Goal: Task Accomplishment & Management: Manage account settings

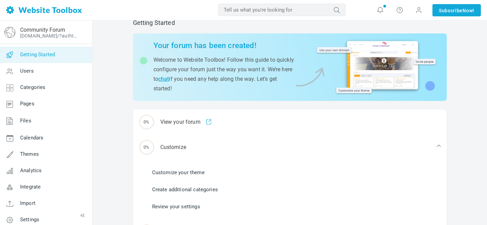
scroll to position [13, 0]
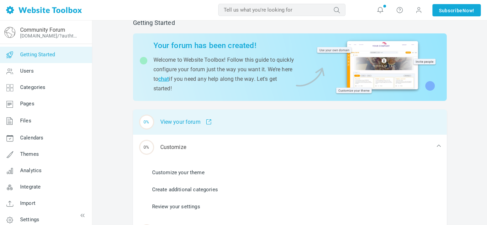
drag, startPoint x: 292, startPoint y: 6, endPoint x: 206, endPoint y: 122, distance: 144.5
click at [206, 122] on span at bounding box center [206, 122] width 11 height 6
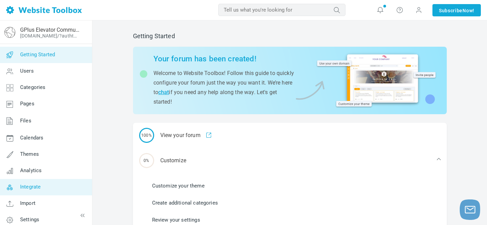
click at [32, 184] on link "Integrate" at bounding box center [46, 187] width 92 height 16
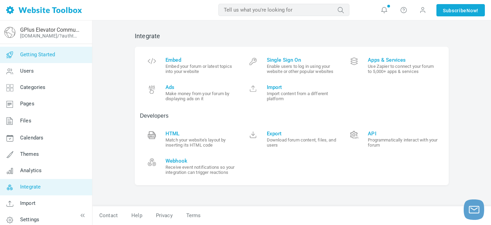
click at [54, 56] on span "Getting Started" at bounding box center [37, 55] width 35 height 6
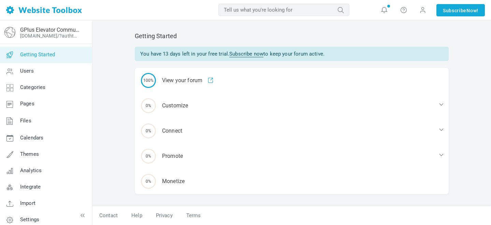
click at [55, 55] on span "Getting Started" at bounding box center [37, 55] width 35 height 6
click at [37, 186] on span "Integrate" at bounding box center [30, 187] width 20 height 6
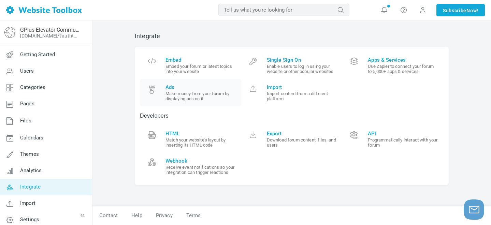
click at [216, 87] on span "Ads" at bounding box center [200, 87] width 71 height 6
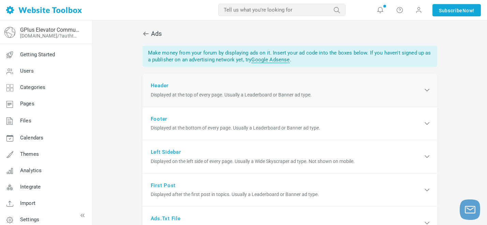
scroll to position [12, 0]
click at [425, 87] on icon at bounding box center [427, 90] width 9 height 8
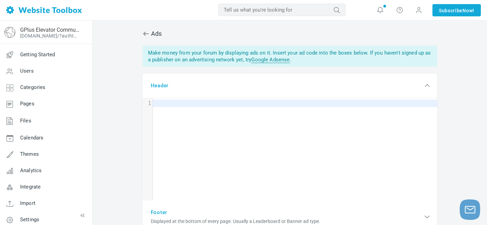
click at [275, 59] on link "Google Adsense" at bounding box center [270, 60] width 38 height 6
click at [270, 145] on div "​ x 1 ​" at bounding box center [295, 154] width 305 height 113
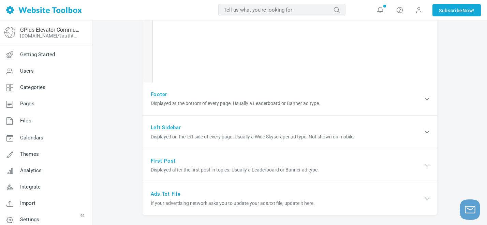
scroll to position [159, 0]
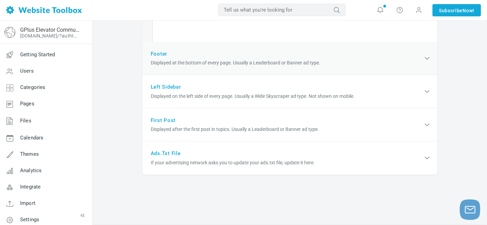
click at [319, 58] on div "Footer Displayed at the bottom of every page. Usually a Leaderboard or Banner a…" at bounding box center [290, 58] width 295 height 33
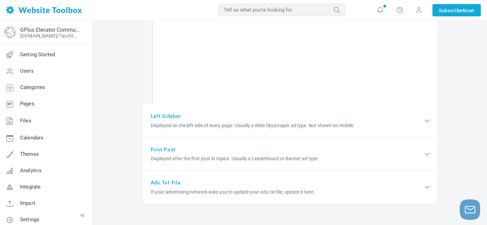
scroll to position [252, 0]
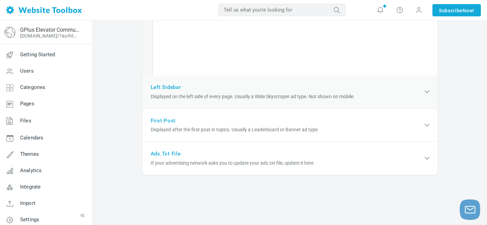
click at [321, 88] on div "Left sidebar Displayed on the left side of every page. Usually a Wide Skyscrape…" at bounding box center [290, 91] width 295 height 33
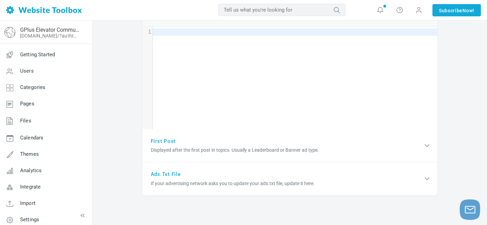
scroll to position [300, 0]
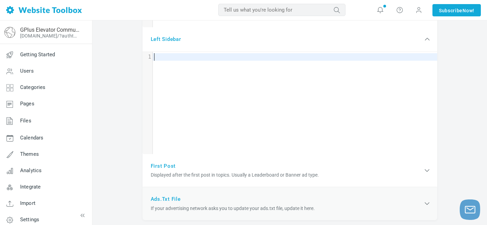
click at [301, 210] on span "If your advertising network asks you to update your ads.txt file, update it her…" at bounding box center [287, 208] width 272 height 7
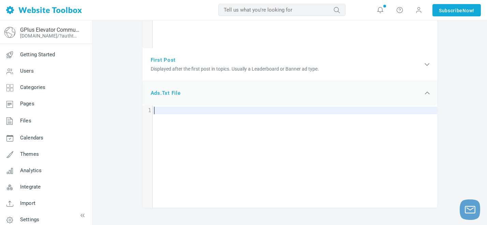
scroll to position [404, 0]
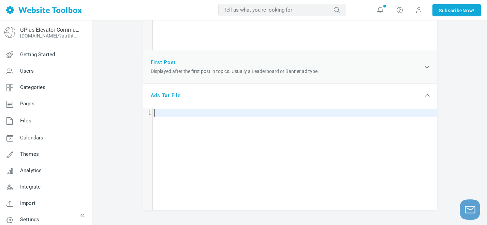
click at [244, 78] on div "First post Displayed after the first post in topics. Usually a Leaderboard or B…" at bounding box center [290, 66] width 295 height 33
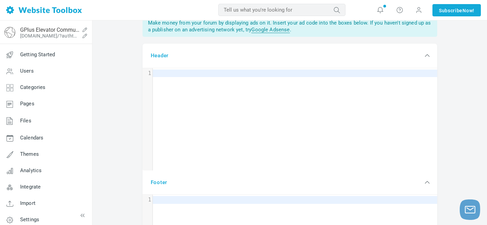
scroll to position [0, 0]
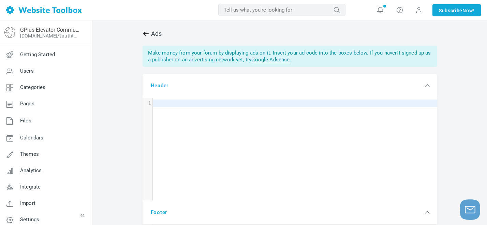
click at [143, 37] on icon at bounding box center [146, 33] width 7 height 7
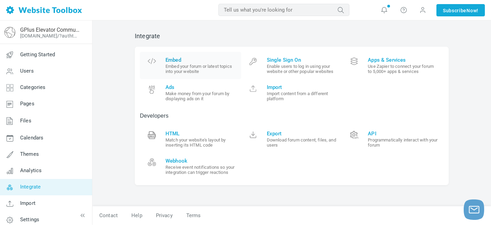
click at [190, 69] on small "Embed your forum or latest topics into your website" at bounding box center [200, 69] width 71 height 10
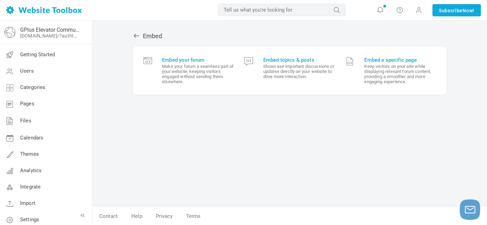
click at [136, 34] on icon at bounding box center [136, 35] width 7 height 7
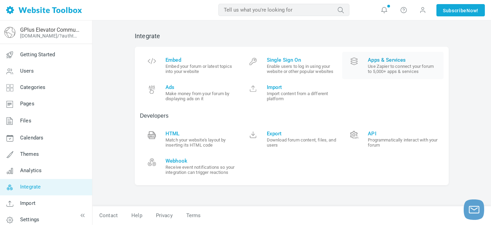
click at [387, 60] on span "Apps & Services" at bounding box center [403, 60] width 71 height 6
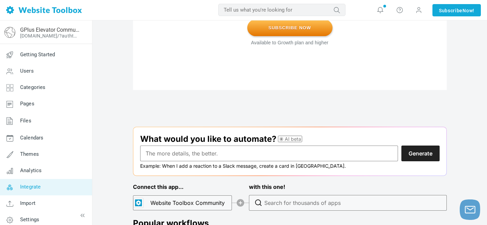
scroll to position [638, 0]
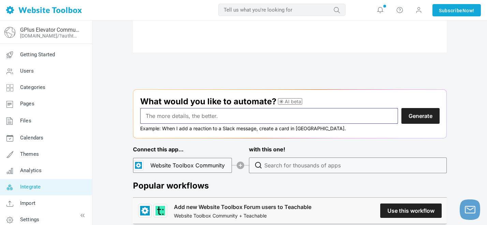
click at [289, 116] on input "text" at bounding box center [269, 116] width 258 height 16
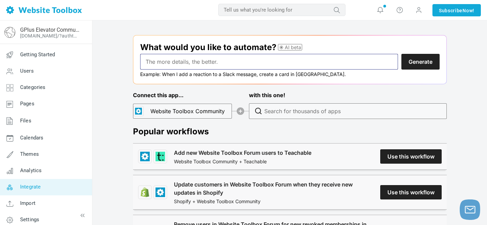
scroll to position [699, 0]
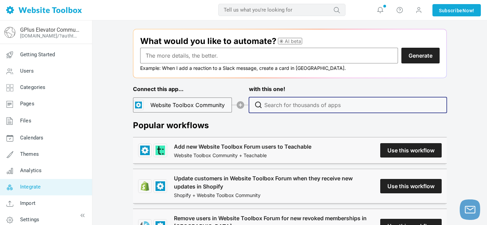
click at [304, 102] on input "Type to search for an app to connect" at bounding box center [349, 105] width 171 height 15
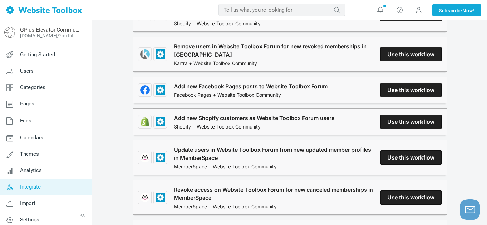
scroll to position [872, 0]
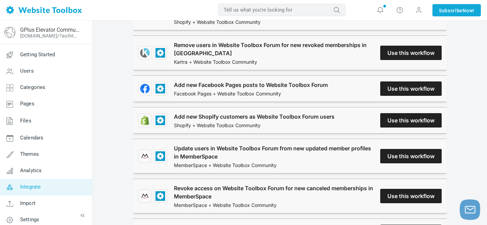
drag, startPoint x: 389, startPoint y: 84, endPoint x: 382, endPoint y: 77, distance: 9.6
click at [328, 84] on link "Add new Facebook Pages posts to Website Toolbox Forum" at bounding box center [251, 85] width 154 height 8
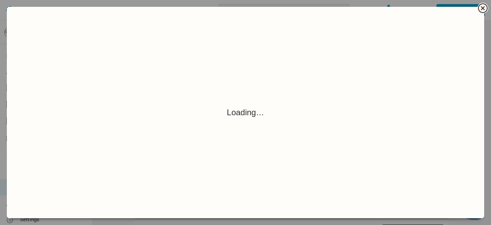
click at [480, 8] on icon "Close" at bounding box center [483, 8] width 8 height 8
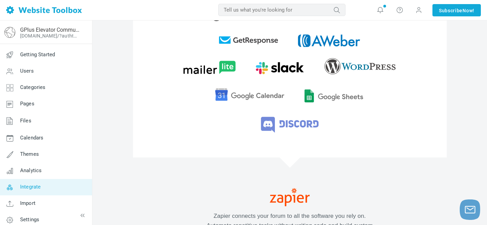
scroll to position [148, 0]
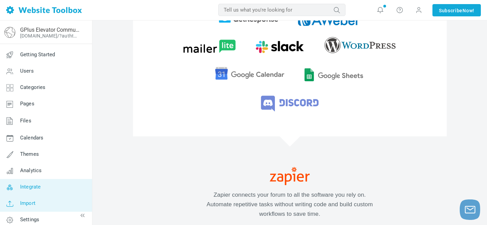
click at [27, 200] on link "Import" at bounding box center [46, 203] width 92 height 16
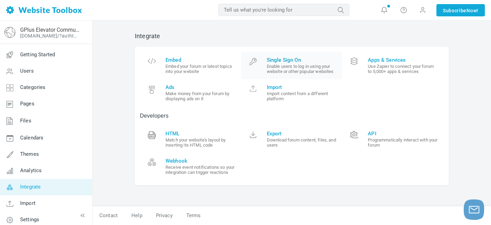
click at [295, 69] on small "Enable users to log in using your website or other popular websites" at bounding box center [302, 69] width 71 height 10
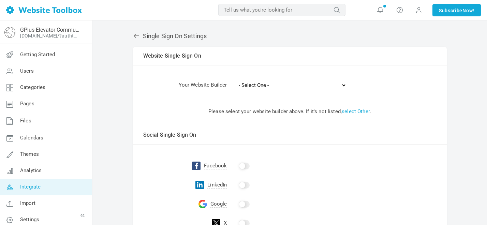
scroll to position [13, 0]
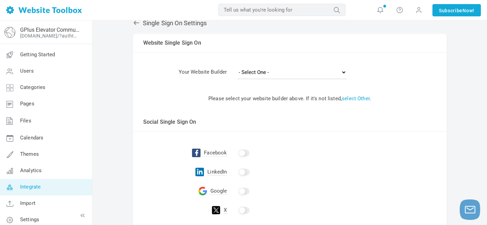
click at [247, 151] on input "checkbox" at bounding box center [244, 153] width 11 height 7
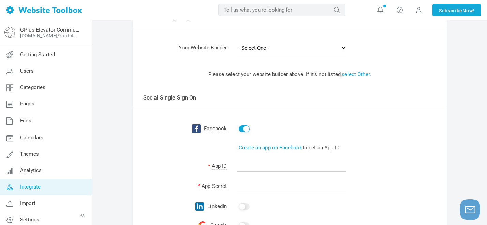
scroll to position [41, 0]
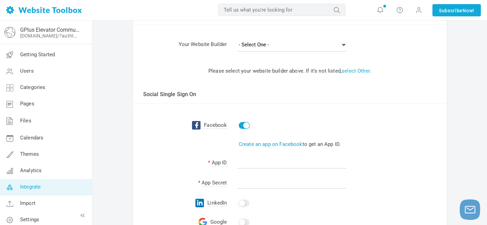
click at [256, 143] on link "Create an app on Facebook" at bounding box center [271, 144] width 64 height 6
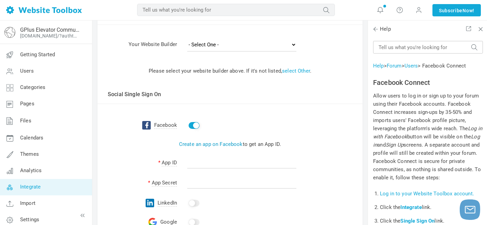
click at [221, 145] on link "Create an app on Facebook" at bounding box center [211, 144] width 64 height 6
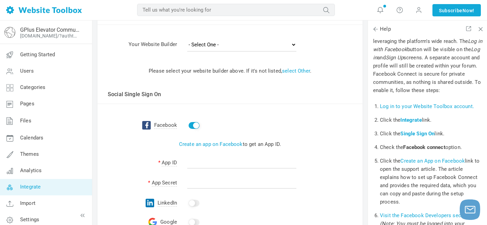
scroll to position [90, 0]
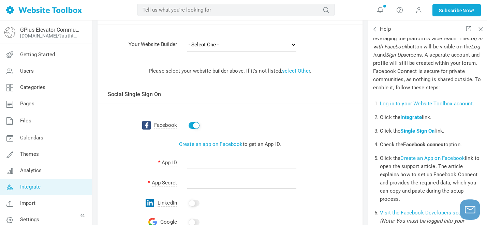
click at [425, 161] on link "Create an App on Facebook" at bounding box center [433, 158] width 64 height 6
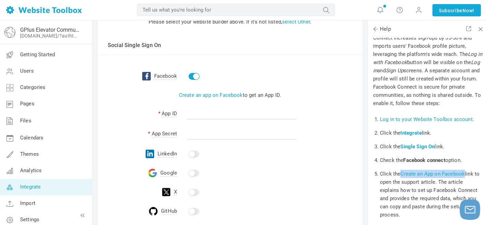
scroll to position [109, 0]
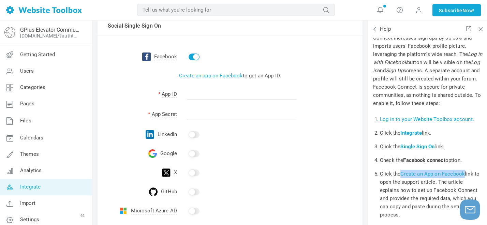
click at [190, 155] on input "checkbox" at bounding box center [194, 153] width 11 height 7
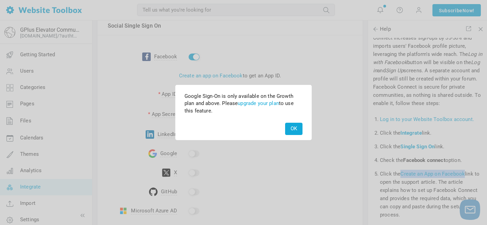
click at [297, 126] on button "OK" at bounding box center [293, 129] width 17 height 12
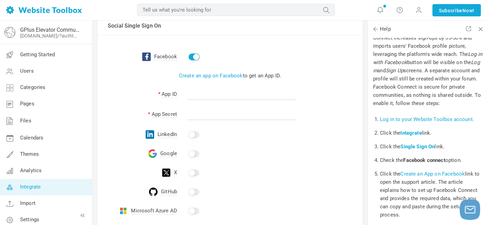
drag, startPoint x: 180, startPoint y: 111, endPoint x: 206, endPoint y: 124, distance: 28.5
click at [192, 117] on td at bounding box center [270, 115] width 186 height 20
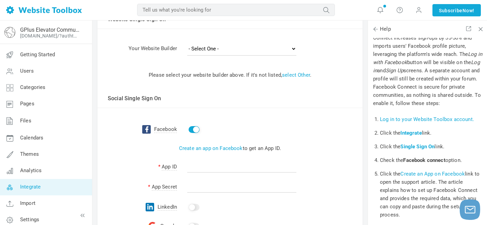
scroll to position [85, 0]
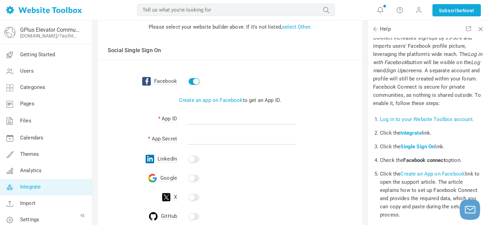
click at [189, 160] on label at bounding box center [194, 158] width 14 height 5
click at [189, 160] on input "checkbox" at bounding box center [194, 159] width 11 height 7
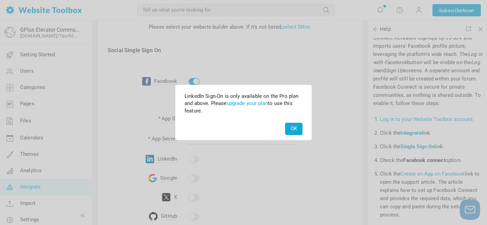
click at [293, 124] on button "OK" at bounding box center [293, 129] width 17 height 12
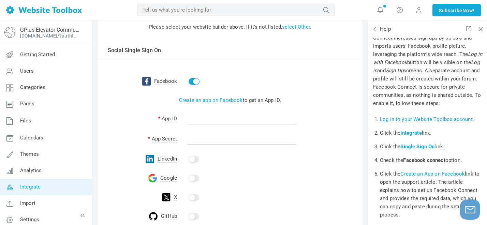
click at [198, 86] on td at bounding box center [270, 75] width 186 height 31
click at [197, 84] on input "checkbox" at bounding box center [194, 81] width 11 height 7
checkbox input "false"
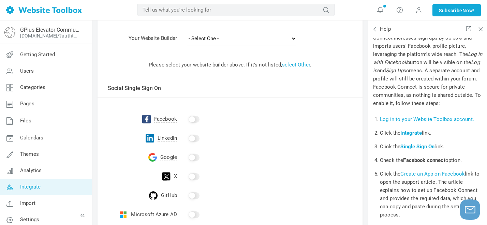
scroll to position [52, 0]
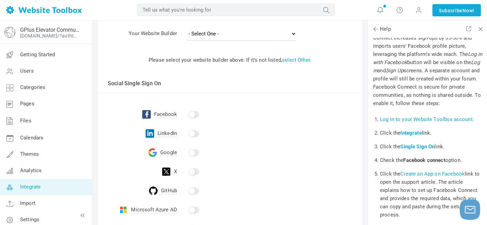
click at [195, 152] on input "checkbox" at bounding box center [194, 152] width 11 height 7
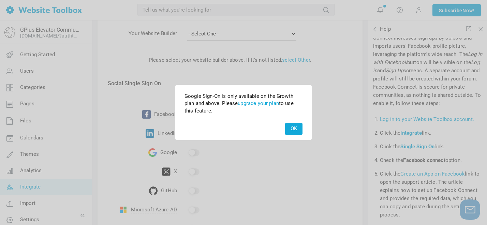
click at [289, 127] on button "OK" at bounding box center [293, 129] width 17 height 12
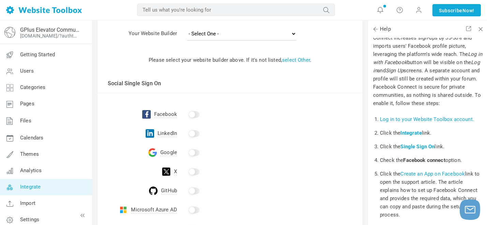
click at [189, 172] on input "checkbox" at bounding box center [194, 172] width 11 height 7
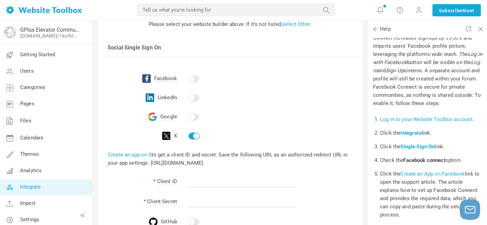
click at [192, 135] on input "checkbox" at bounding box center [194, 136] width 11 height 7
checkbox input "false"
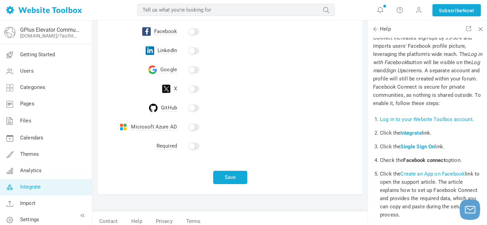
scroll to position [140, 0]
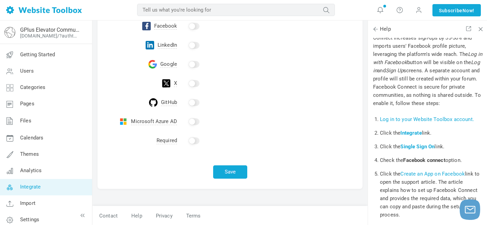
click at [193, 138] on input "checkbox" at bounding box center [194, 140] width 11 height 7
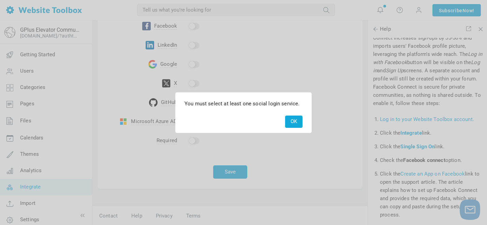
click at [287, 124] on button "OK" at bounding box center [293, 122] width 17 height 12
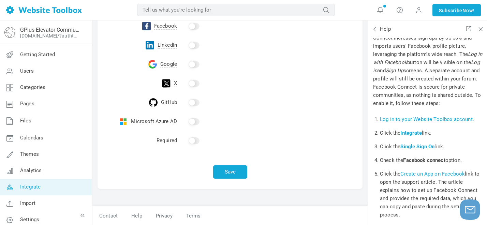
click at [195, 119] on input "checkbox" at bounding box center [194, 121] width 11 height 7
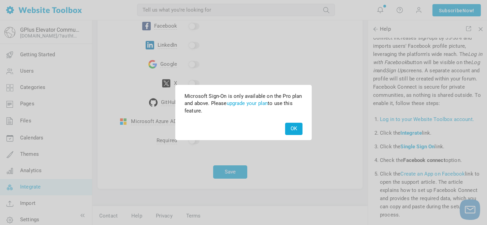
click at [285, 129] on div "OK" at bounding box center [292, 129] width 21 height 12
click at [289, 127] on button "OK" at bounding box center [293, 129] width 17 height 12
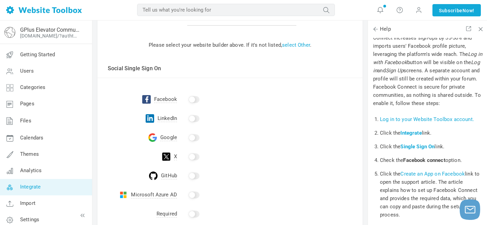
scroll to position [0, 0]
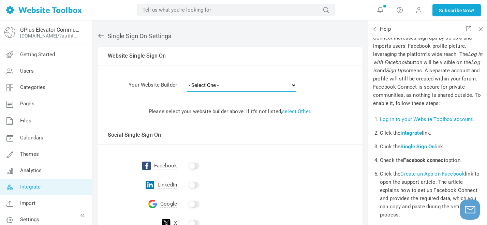
click at [214, 85] on select "- Select One - Other Brilliant Directories CraftCMS Drupal Duda Dynadot Ghost G…" at bounding box center [241, 85] width 109 height 14
select select "other"
click at [187, 78] on select "- Select One - Other Brilliant Directories CraftCMS Drupal Duda Dynadot Ghost G…" at bounding box center [241, 85] width 109 height 14
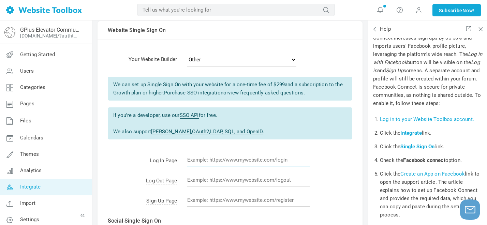
click at [208, 161] on input "text" at bounding box center [248, 160] width 123 height 13
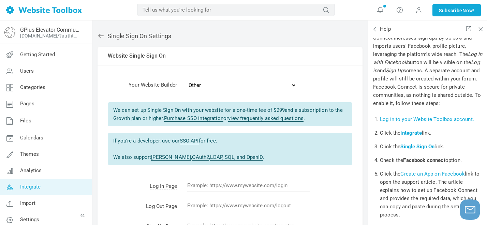
click at [32, 184] on link "Integrate" at bounding box center [46, 187] width 92 height 16
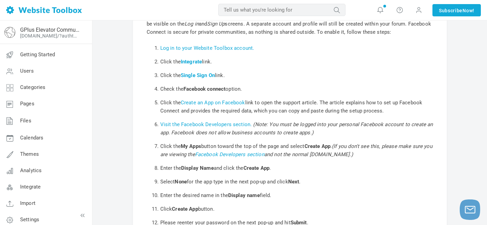
scroll to position [77, 0]
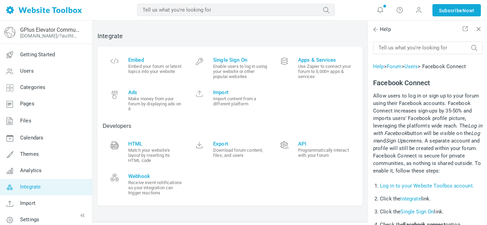
scroll to position [74, 0]
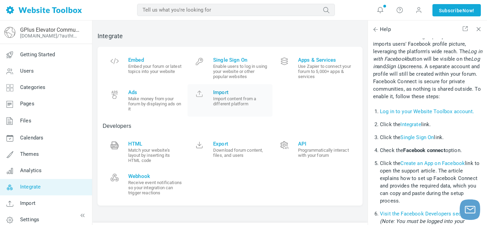
click at [234, 100] on small "Import content from a different platform" at bounding box center [240, 101] width 54 height 10
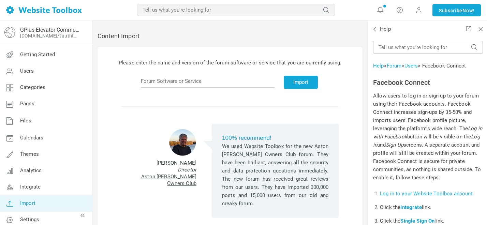
scroll to position [74, 0]
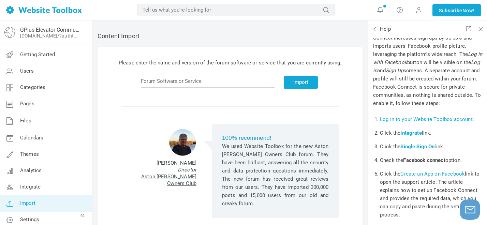
click at [82, 201] on link "Import" at bounding box center [46, 203] width 92 height 16
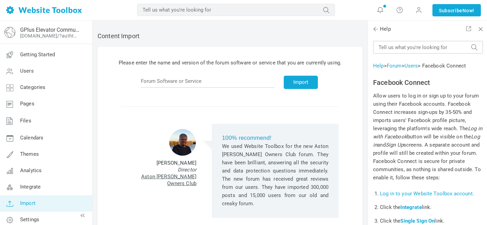
scroll to position [74, 0]
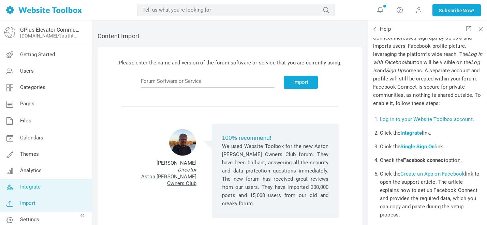
click at [39, 184] on span "Integrate" at bounding box center [30, 187] width 20 height 6
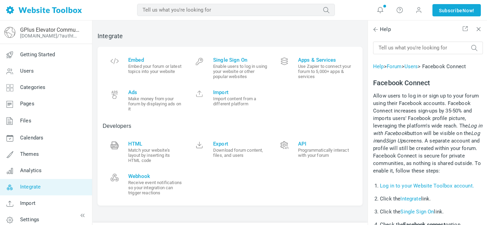
scroll to position [74, 0]
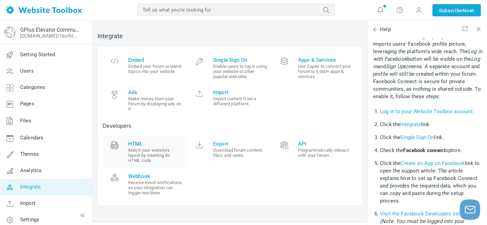
click at [136, 162] on link "HTML Match your website's layout by inserting its HTML code" at bounding box center [145, 152] width 85 height 32
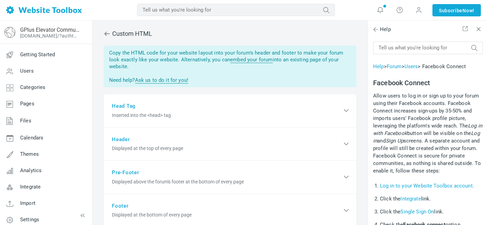
scroll to position [74, 0]
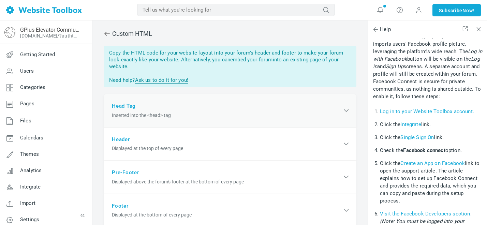
click at [196, 111] on div "Head Tag Inserted into the <head> tag" at bounding box center [230, 110] width 253 height 33
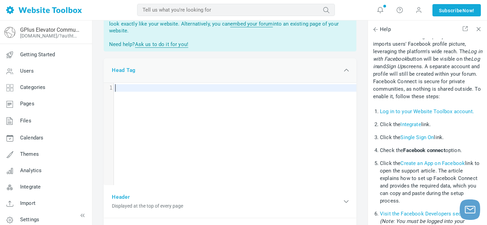
scroll to position [67, 0]
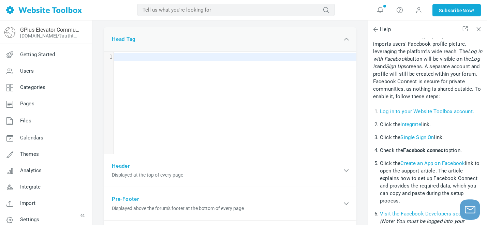
click at [193, 30] on div "Head Tag Inserted into the <head> tag" at bounding box center [230, 39] width 253 height 25
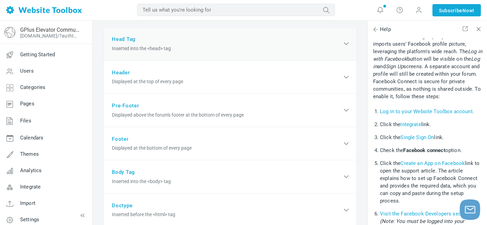
scroll to position [171, 0]
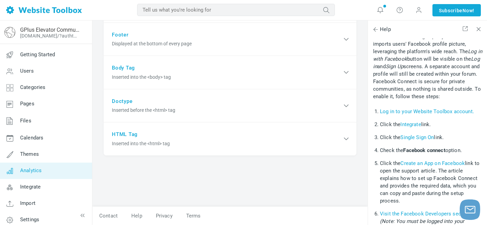
click at [45, 167] on link "Analytics" at bounding box center [46, 171] width 92 height 16
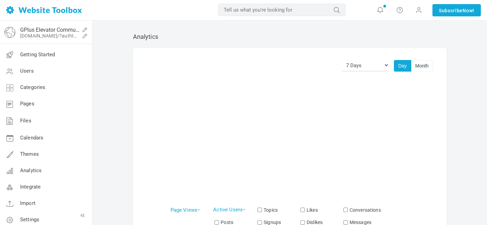
scroll to position [74, 0]
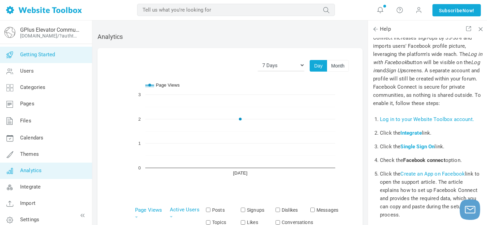
click at [67, 52] on link "Getting Started" at bounding box center [46, 55] width 92 height 16
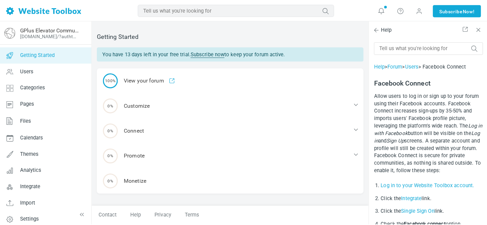
scroll to position [74, 0]
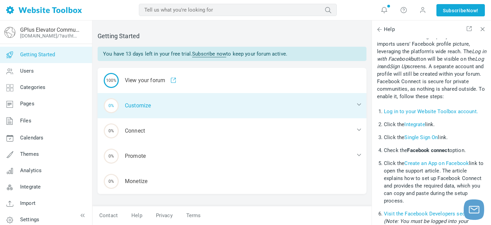
click at [158, 98] on div "0% Customize" at bounding box center [232, 105] width 269 height 25
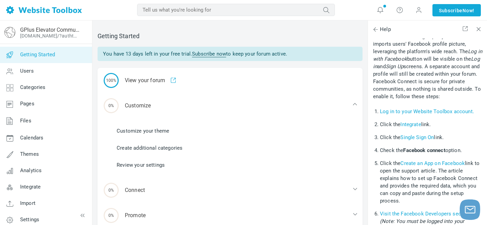
click at [148, 129] on link "Customize your theme" at bounding box center [143, 131] width 53 height 8
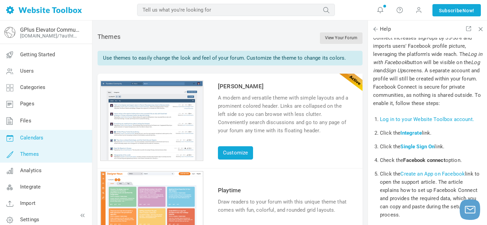
click at [35, 134] on link "Calendars" at bounding box center [46, 138] width 92 height 16
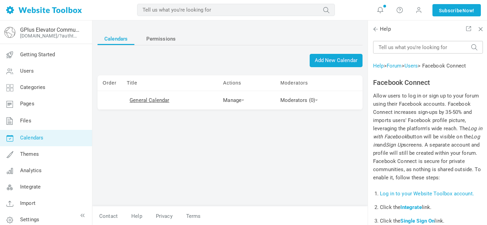
scroll to position [74, 0]
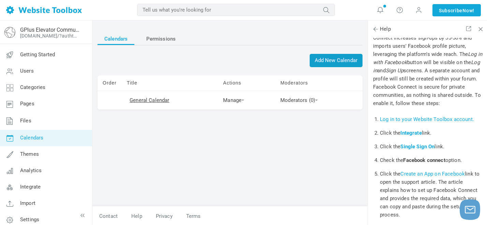
click at [341, 66] on span "Add New Calendar" at bounding box center [336, 60] width 53 height 13
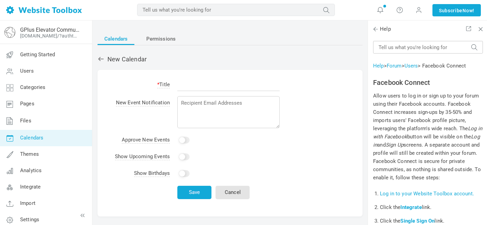
scroll to position [74, 0]
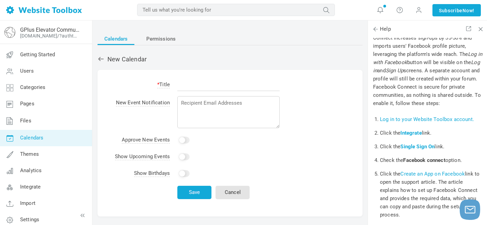
click at [231, 83] on input "text" at bounding box center [228, 84] width 102 height 13
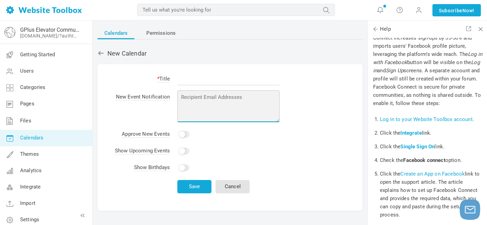
click at [196, 107] on textarea at bounding box center [228, 106] width 102 height 32
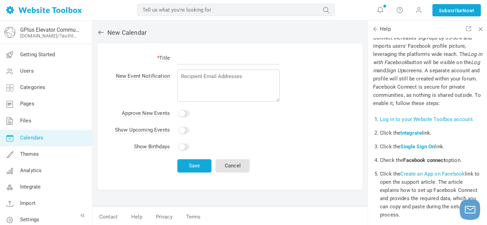
click at [183, 114] on input "Yes" at bounding box center [184, 113] width 11 height 7
checkbox input "true"
click at [181, 129] on input "Yes" at bounding box center [184, 130] width 11 height 7
click at [184, 107] on td "Yes" at bounding box center [229, 113] width 110 height 17
click at [184, 127] on input "Yes" at bounding box center [184, 130] width 11 height 7
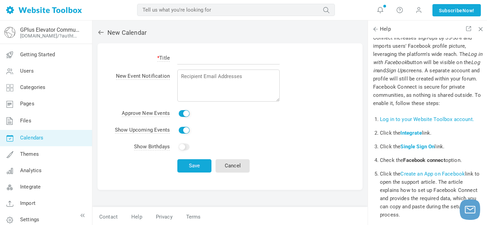
checkbox input "false"
click at [182, 108] on td "Yes" at bounding box center [229, 113] width 110 height 17
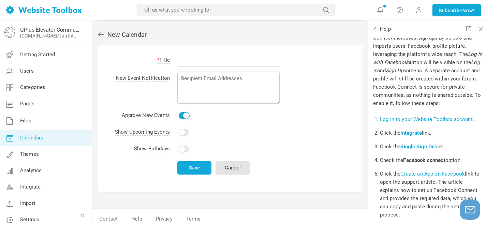
scroll to position [24, 0]
click at [182, 108] on td "Yes" at bounding box center [229, 116] width 110 height 17
click at [182, 121] on td "Yes" at bounding box center [229, 116] width 110 height 17
click at [103, 38] on icon at bounding box center [101, 35] width 7 height 7
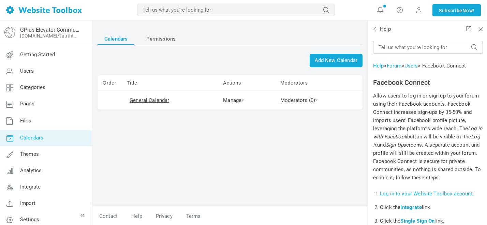
scroll to position [74, 0]
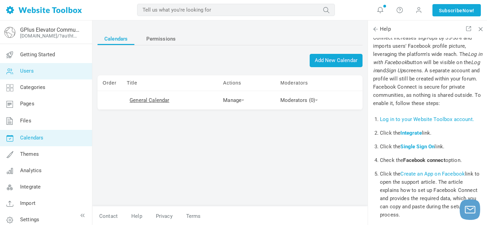
click at [35, 73] on link "Users" at bounding box center [46, 71] width 92 height 16
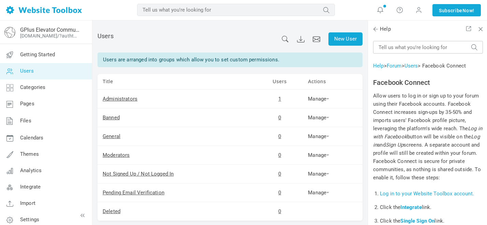
scroll to position [74, 0]
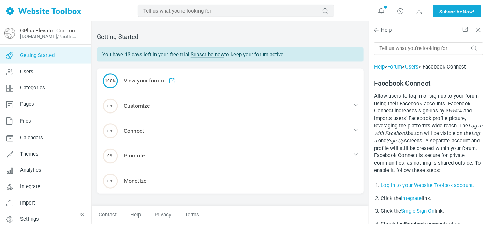
scroll to position [74, 0]
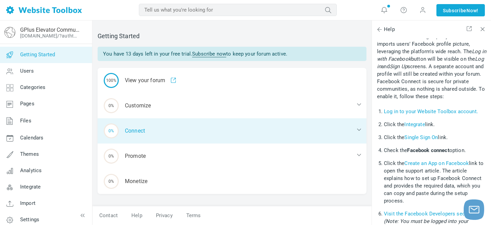
click at [132, 123] on div "0% Connect" at bounding box center [232, 130] width 269 height 25
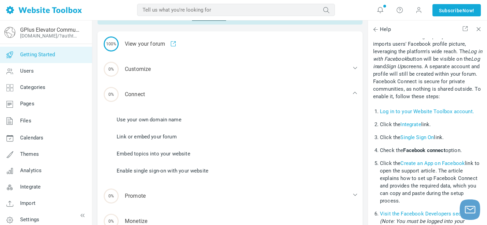
scroll to position [39, 0]
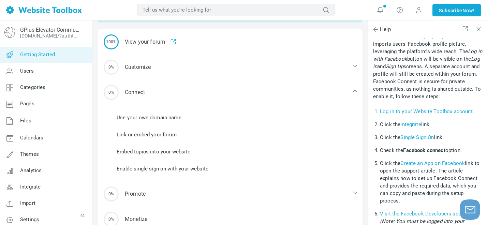
click at [160, 118] on link "Use your own domain name" at bounding box center [149, 118] width 65 height 8
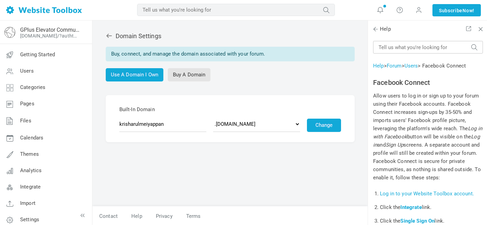
scroll to position [74, 0]
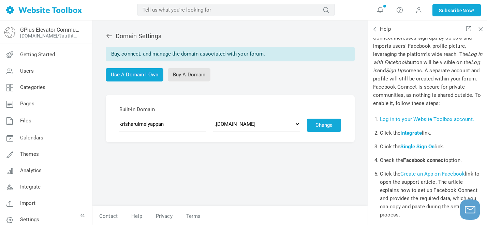
click at [153, 68] on div "Domain Settings Buy, connect, and manage the domain associated with your forum.…" at bounding box center [230, 54] width 249 height 56
click at [154, 72] on link "Use A Domain I Own" at bounding box center [135, 74] width 58 height 13
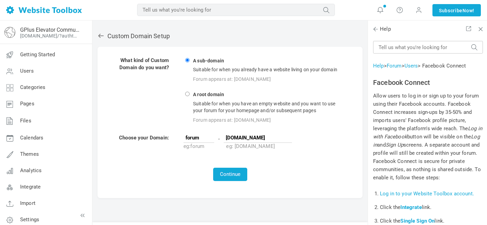
scroll to position [74, 0]
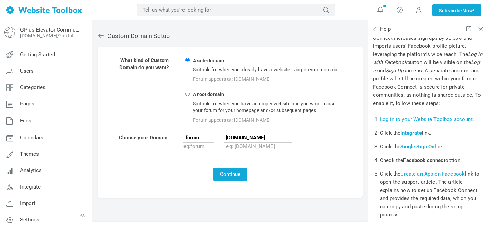
click at [249, 138] on input "gpluselevator.github.io" at bounding box center [258, 138] width 68 height 10
click at [216, 141] on span "." at bounding box center [219, 137] width 7 height 7
click at [205, 136] on input "forum" at bounding box center [199, 138] width 31 height 10
drag, startPoint x: 205, startPoint y: 137, endPoint x: 180, endPoint y: 138, distance: 24.9
click at [180, 138] on tr "Choose your Domain: forum . gpluselevator.github.io eg: forum eg: mysite.com" at bounding box center [230, 142] width 232 height 16
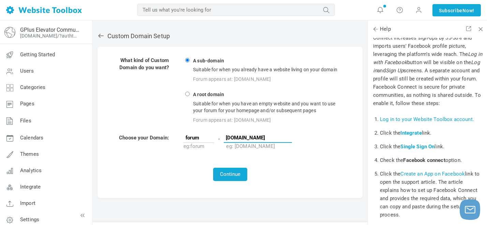
click at [287, 140] on input "gpluselevator.github.io" at bounding box center [258, 138] width 68 height 10
click at [207, 137] on input "forum" at bounding box center [199, 138] width 31 height 10
type input "forum"
click at [226, 178] on button "Continue" at bounding box center [230, 174] width 34 height 13
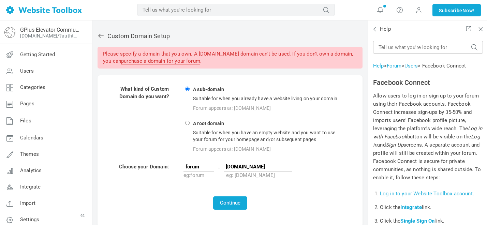
scroll to position [74, 0]
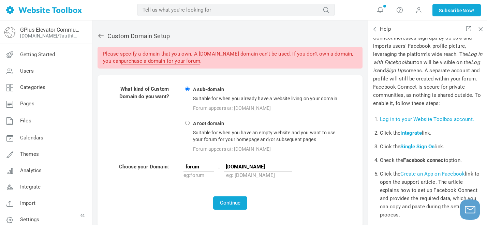
click at [195, 117] on td "A sub-domain Suitable for when you already have a website living on your domain…" at bounding box center [264, 119] width 163 height 68
click at [195, 122] on strong "A root domain" at bounding box center [208, 124] width 33 height 6
click at [190, 122] on input "A root domain Suitable for when you have an empty website and you want to use y…" at bounding box center [187, 123] width 4 height 4
radio input "true"
type input "www"
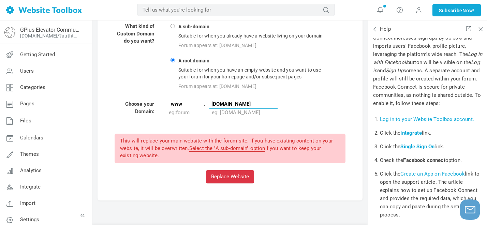
scroll to position [65, 0]
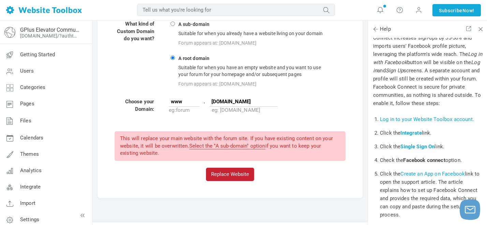
click at [223, 171] on button "Replace Website" at bounding box center [230, 174] width 48 height 13
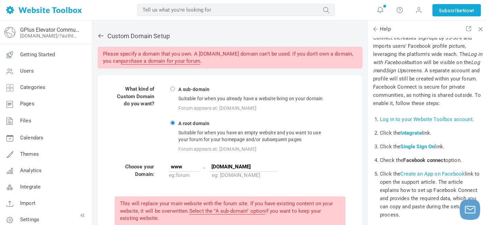
click at [105, 34] on link at bounding box center [103, 35] width 10 height 7
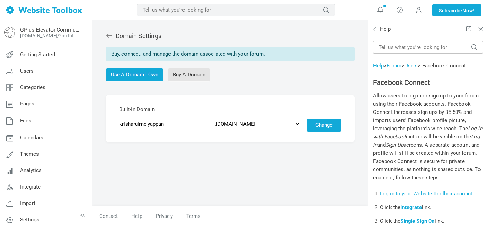
scroll to position [74, 0]
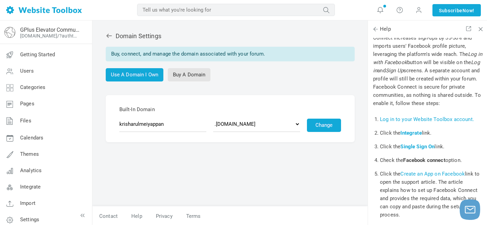
click at [106, 32] on icon at bounding box center [109, 35] width 7 height 7
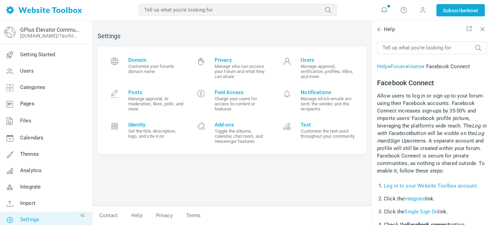
scroll to position [74, 0]
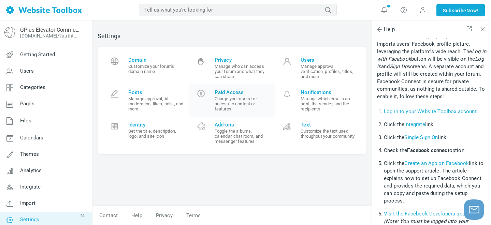
click at [240, 105] on small "Charge your users for access to content or features" at bounding box center [243, 103] width 56 height 15
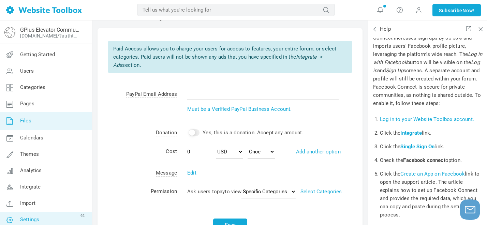
scroll to position [5, 0]
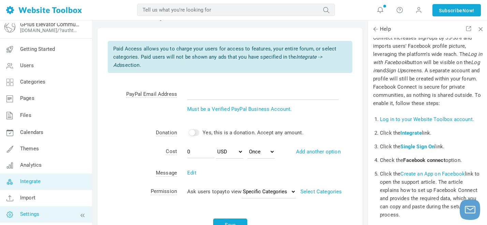
click at [57, 182] on link "Integrate" at bounding box center [46, 182] width 92 height 16
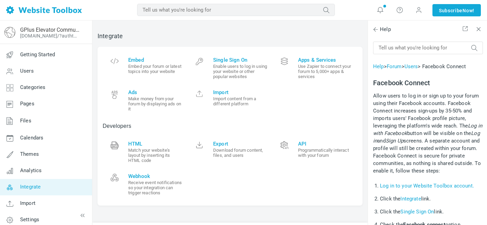
scroll to position [74, 0]
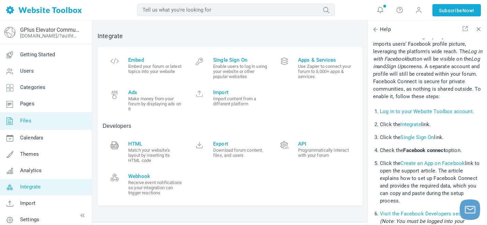
click at [72, 127] on link "Files" at bounding box center [46, 121] width 92 height 18
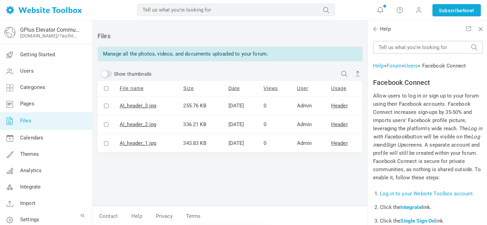
scroll to position [74, 0]
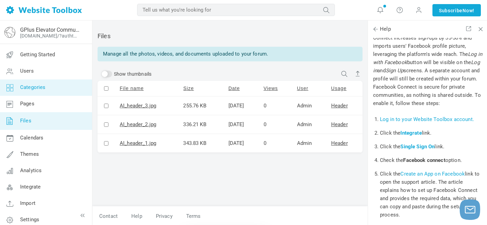
click at [54, 85] on link "Categories" at bounding box center [46, 87] width 92 height 16
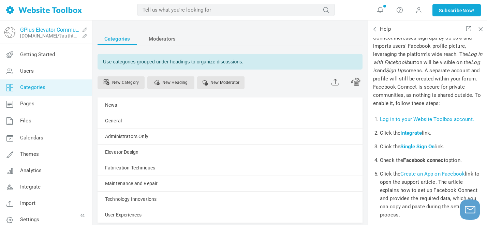
click at [66, 27] on link "GPlus Elevator Community" at bounding box center [49, 30] width 59 height 6
click at [152, 32] on div "Categories Moderators Use categories grouped under headings to organize discuss…" at bounding box center [229, 145] width 275 height 239
click at [152, 37] on span "Moderators" at bounding box center [162, 39] width 27 height 12
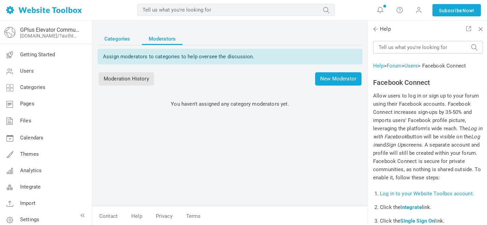
scroll to position [74, 0]
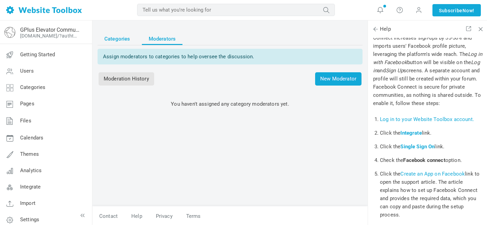
click at [123, 39] on span "Categories" at bounding box center [117, 39] width 26 height 12
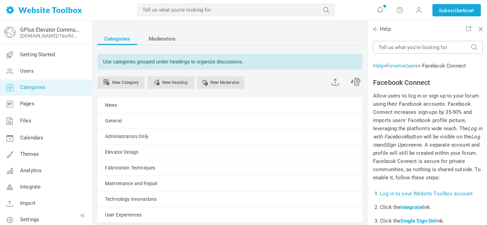
scroll to position [74, 0]
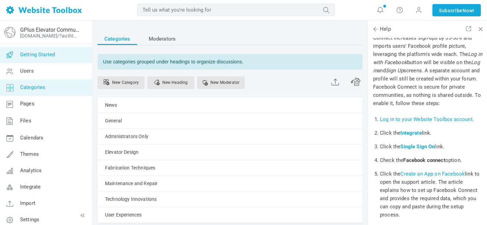
click at [43, 60] on link "Getting Started" at bounding box center [46, 55] width 92 height 16
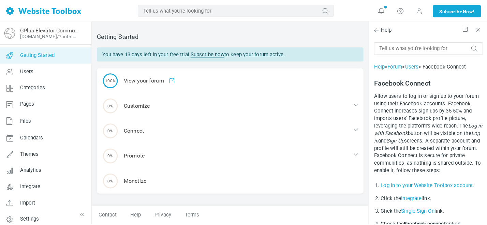
scroll to position [74, 0]
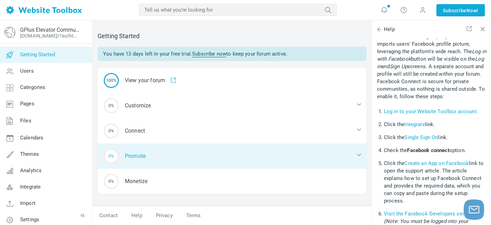
click at [247, 152] on div "0% Promote" at bounding box center [232, 156] width 269 height 25
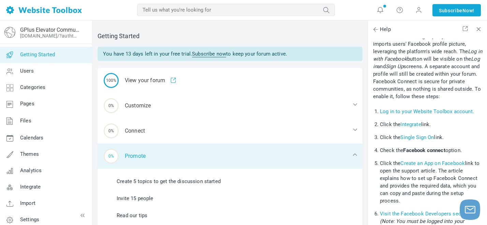
scroll to position [53, 0]
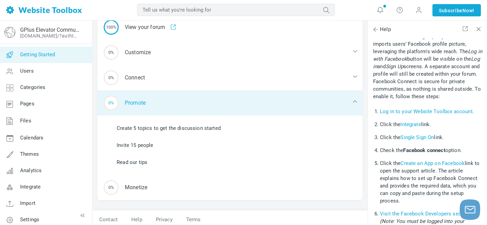
click at [188, 102] on div "0% Promote" at bounding box center [230, 102] width 265 height 25
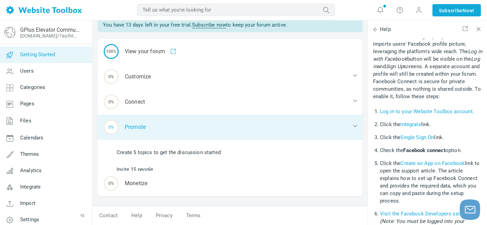
scroll to position [0, 0]
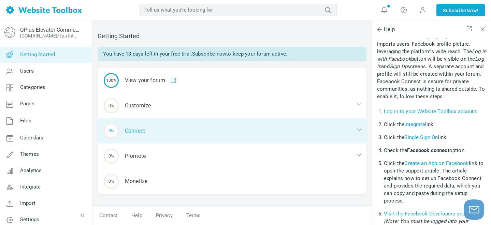
click at [197, 131] on div "0% Connect" at bounding box center [232, 130] width 269 height 25
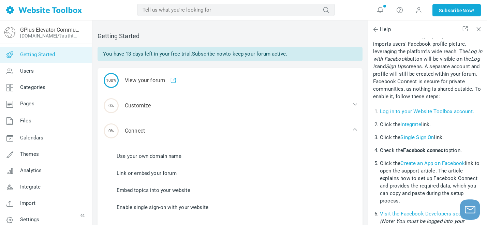
click at [178, 205] on link "Enable single sign-on with your website" at bounding box center [163, 208] width 92 height 8
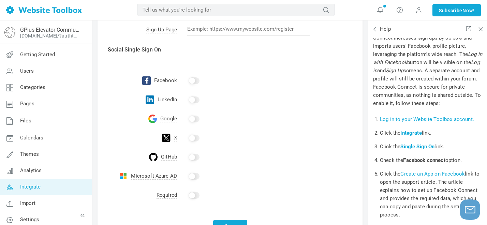
scroll to position [206, 0]
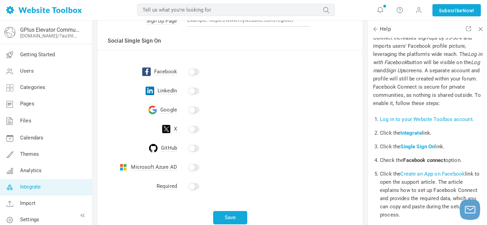
click at [190, 110] on input "checkbox" at bounding box center [194, 110] width 11 height 7
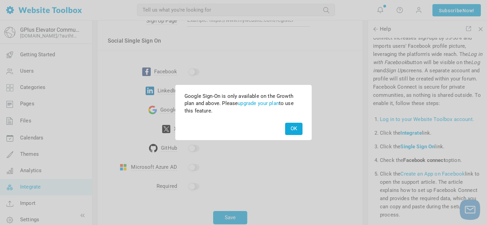
click at [290, 133] on button "OK" at bounding box center [293, 129] width 17 height 12
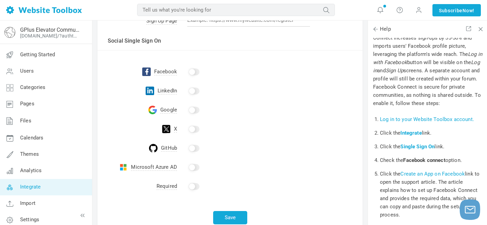
click at [189, 89] on input "checkbox" at bounding box center [194, 91] width 11 height 7
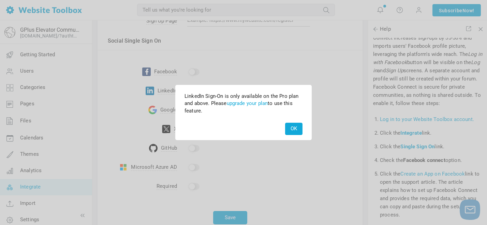
click at [283, 130] on div "OK" at bounding box center [292, 129] width 21 height 12
click at [286, 130] on button "OK" at bounding box center [293, 129] width 17 height 12
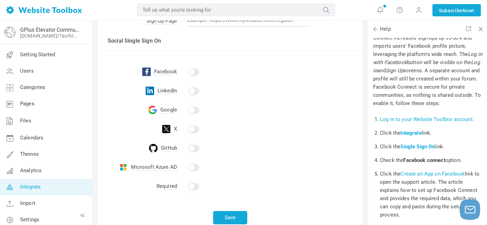
click at [235, 210] on div "Save" at bounding box center [230, 215] width 265 height 39
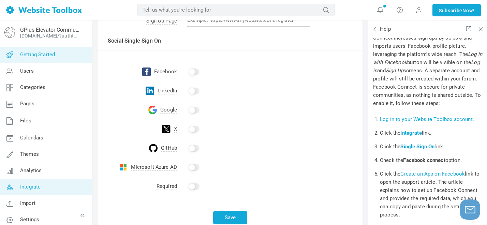
click at [40, 54] on span "Getting Started" at bounding box center [37, 55] width 35 height 6
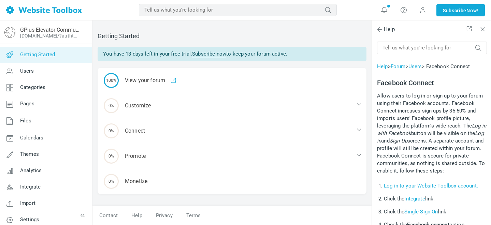
scroll to position [74, 0]
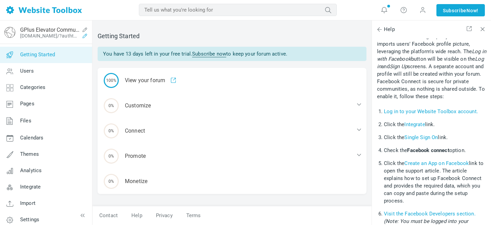
click at [82, 38] on icon at bounding box center [84, 35] width 11 height 5
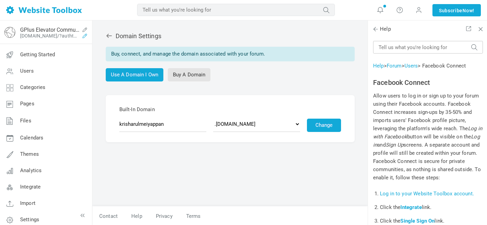
scroll to position [74, 0]
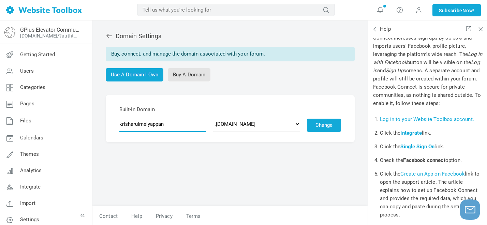
drag, startPoint x: 178, startPoint y: 129, endPoint x: 117, endPoint y: 122, distance: 61.8
click at [117, 122] on form "Built-In Domain krisharulmeiyappan .discussion.community .community.chat .forum…" at bounding box center [230, 118] width 249 height 47
type input "gpluselevator"
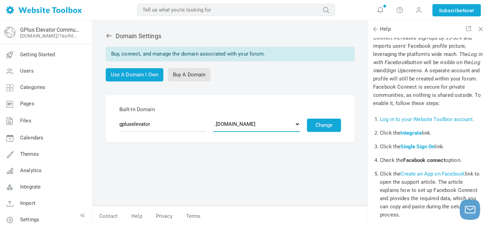
click at [280, 125] on select ".discussion.community .community.chat .forumchitchat.com .discussioncommunity.c…" at bounding box center [256, 124] width 87 height 16
click at [326, 125] on button "Change" at bounding box center [324, 125] width 34 height 13
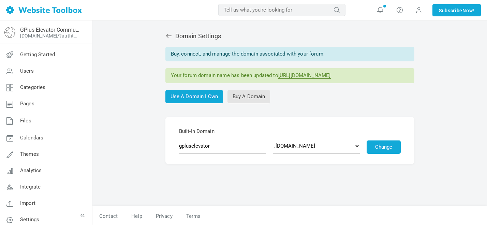
scroll to position [74, 0]
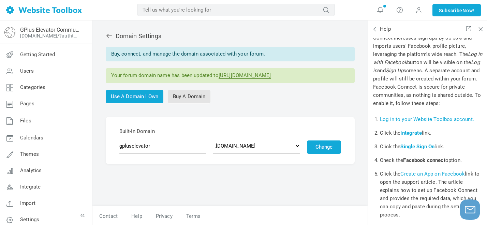
click at [106, 34] on icon at bounding box center [109, 35] width 7 height 7
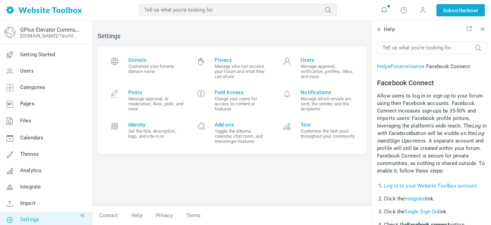
scroll to position [74, 0]
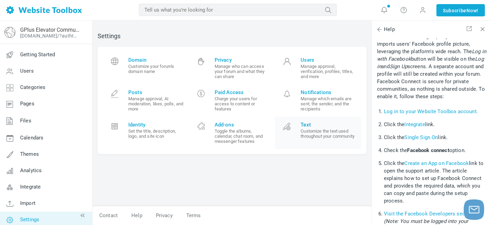
click at [323, 134] on small "Customize the text used throughout your community" at bounding box center [329, 134] width 56 height 10
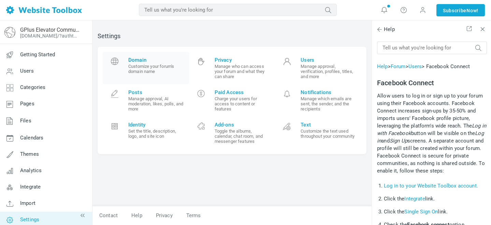
scroll to position [74, 0]
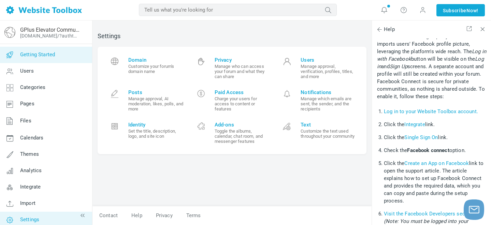
click at [50, 58] on link "Getting Started" at bounding box center [46, 55] width 92 height 16
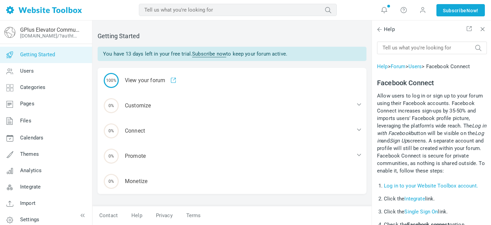
scroll to position [74, 0]
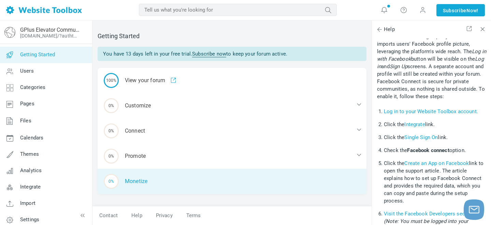
click at [172, 190] on div "0% Monetize" at bounding box center [232, 181] width 269 height 25
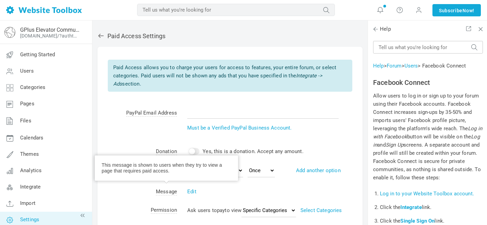
scroll to position [74, 0]
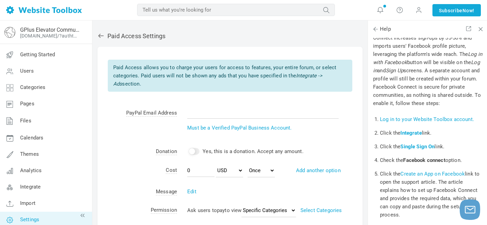
click at [102, 38] on icon at bounding box center [101, 35] width 7 height 7
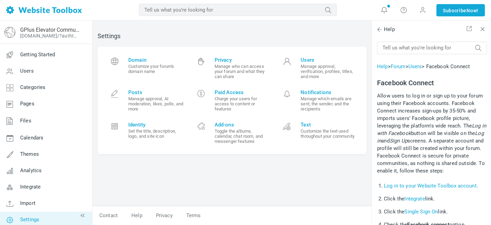
scroll to position [74, 0]
